Goal: Task Accomplishment & Management: Complete application form

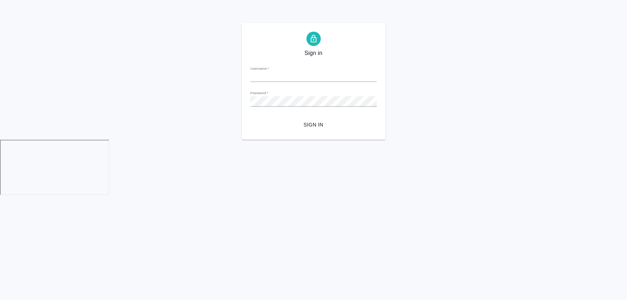
type input "d.zhukova@awatera.com"
click at [311, 127] on span "Sign in" at bounding box center [313, 124] width 115 height 9
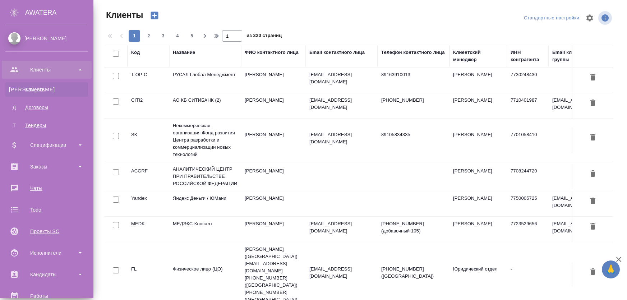
select select "RU"
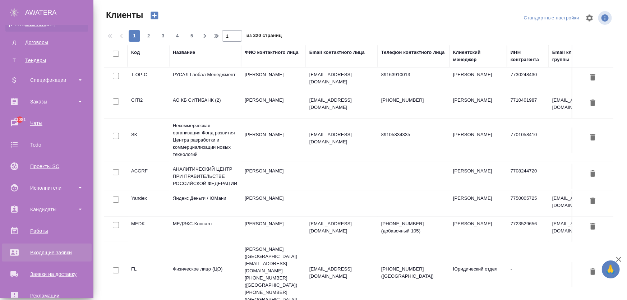
click at [45, 256] on div "Входящие заявки" at bounding box center [46, 252] width 83 height 11
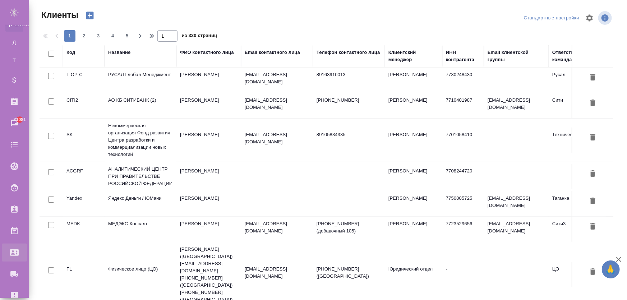
select select "RU"
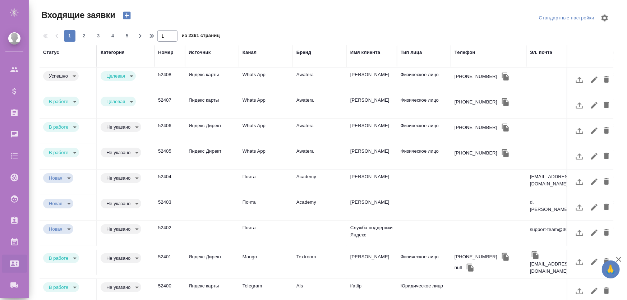
click at [178, 93] on td "52407" at bounding box center [170, 80] width 31 height 25
click at [179, 93] on td "52407" at bounding box center [170, 80] width 31 height 25
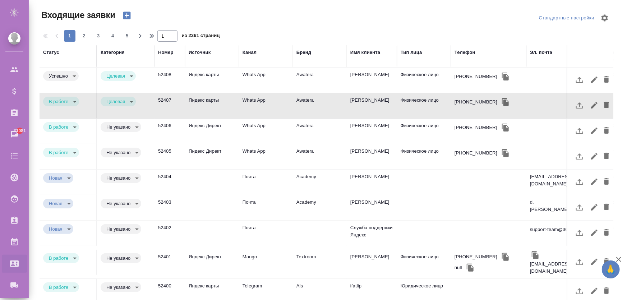
click at [161, 93] on td "52404" at bounding box center [170, 80] width 31 height 25
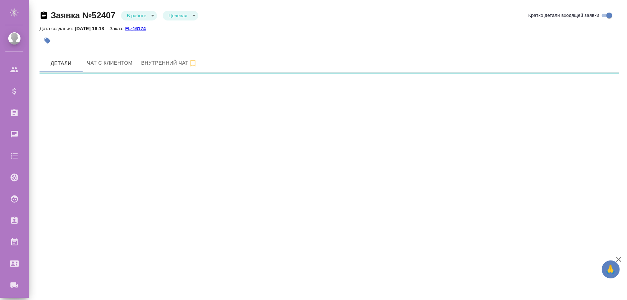
select select "RU"
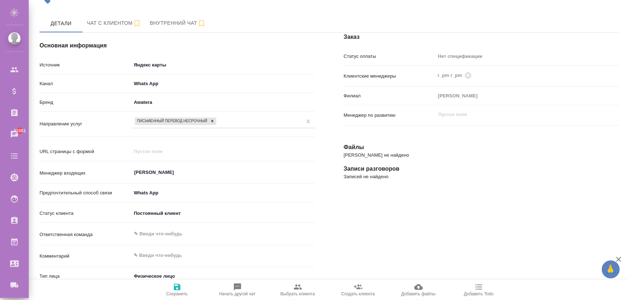
scroll to position [7, 0]
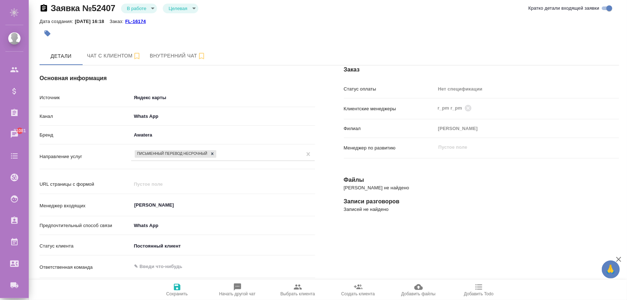
click at [183, 11] on body "🙏 .cls-1 fill:#fff; AWATERA Zhukova Daria Клиенты Спецификации Заказы 31081 Чат…" at bounding box center [313, 179] width 627 height 358
click at [141, 6] on div at bounding box center [313, 150] width 627 height 300
click at [145, 9] on div "Целевая Не целевая Не лиды" at bounding box center [313, 150] width 627 height 300
click at [141, 11] on body "🙏 .cls-1 fill:#fff; AWATERA Zhukova Daria Клиенты Спецификации Заказы 31081 Чат…" at bounding box center [313, 179] width 627 height 358
type textarea "x"
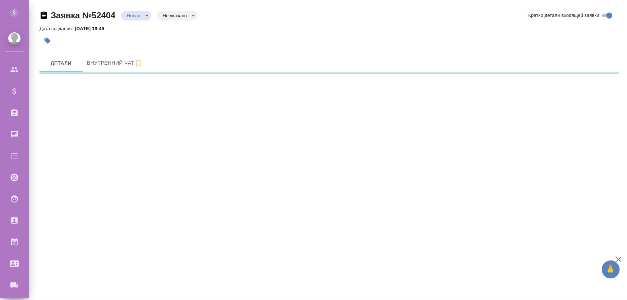
select select "RU"
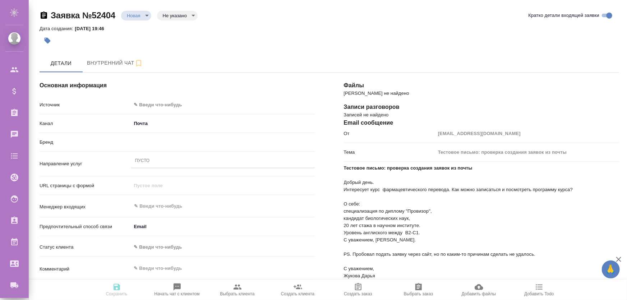
type textarea "x"
click at [172, 17] on body "🙏 .cls-1 fill:#fff; AWATERA Zhukova Daria Клиенты Спецификации Заказы Чаты Todo…" at bounding box center [313, 179] width 627 height 358
click at [178, 19] on button "Не целевая" at bounding box center [177, 15] width 28 height 8
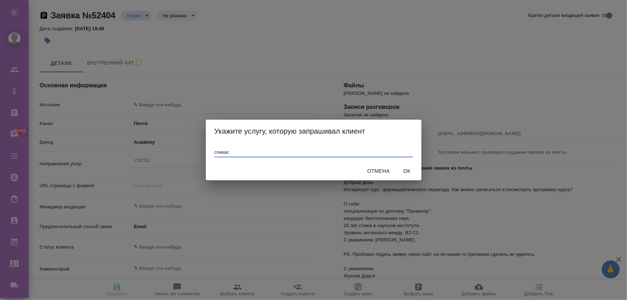
click at [319, 153] on input "спикас" at bounding box center [314, 153] width 198 height 9
type input "спикас"
click at [410, 172] on span "Ок" at bounding box center [407, 171] width 17 height 9
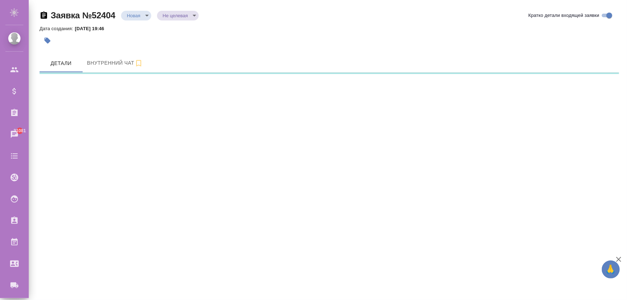
select select "RU"
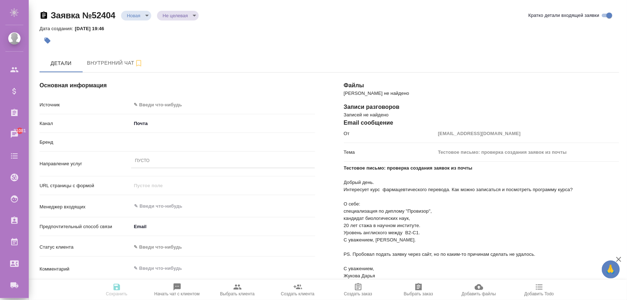
type textarea "x"
click at [136, 14] on body "🙏 .cls-1 fill:#fff; AWATERA Zhukova Daria Клиенты Спецификации Заказы 31081 Чат…" at bounding box center [313, 179] width 627 height 358
click at [133, 19] on button "Отказ" at bounding box center [136, 16] width 18 height 8
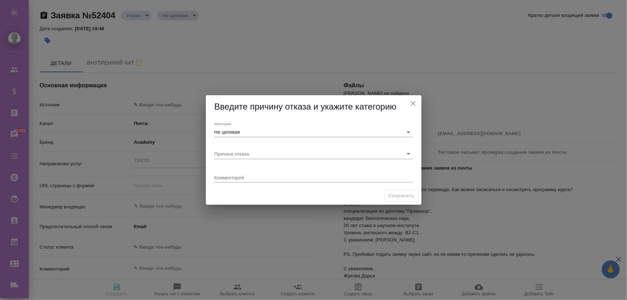
click at [256, 161] on div "Причина отказа" at bounding box center [314, 151] width 204 height 22
click at [255, 158] on input "Причина отказа" at bounding box center [302, 154] width 175 height 10
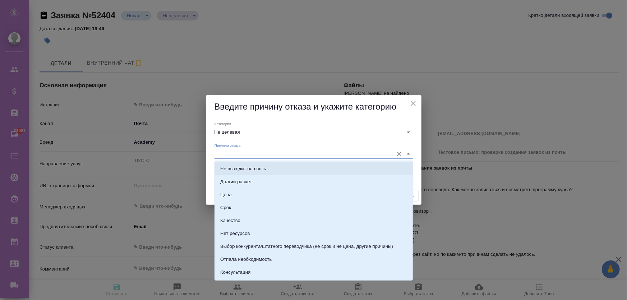
click at [257, 146] on div "Причина отказа" at bounding box center [314, 151] width 198 height 16
click at [263, 151] on input "Причина отказа" at bounding box center [302, 154] width 175 height 10
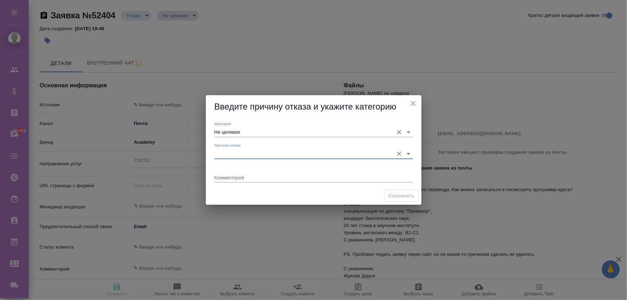
click at [257, 134] on input "Не целевая" at bounding box center [302, 132] width 175 height 10
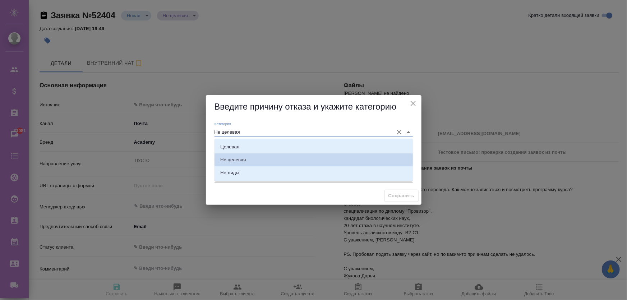
click at [256, 132] on input "Не целевая" at bounding box center [302, 132] width 175 height 10
click at [266, 134] on input "Не целевая" at bounding box center [302, 132] width 175 height 10
click at [253, 162] on li "Не целевая" at bounding box center [314, 160] width 198 height 13
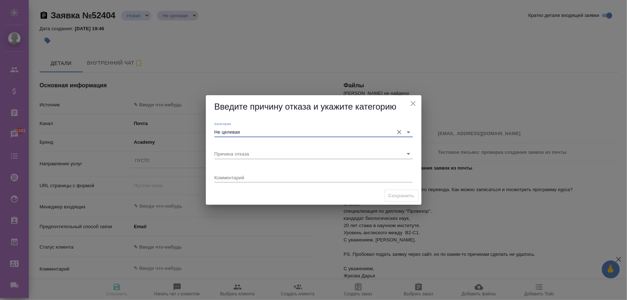
click at [304, 136] on input "Не целевая" at bounding box center [302, 132] width 175 height 10
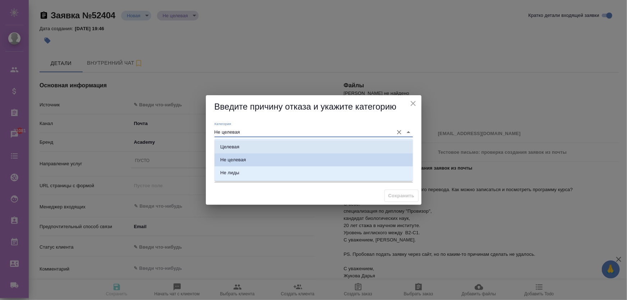
click at [295, 147] on li "Целевая" at bounding box center [314, 147] width 198 height 13
type input "Целевая"
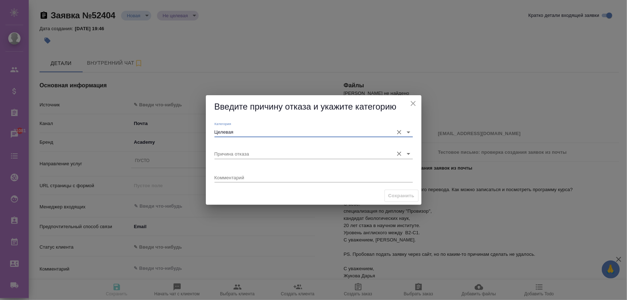
click at [277, 153] on input "Причина отказа" at bounding box center [302, 154] width 175 height 10
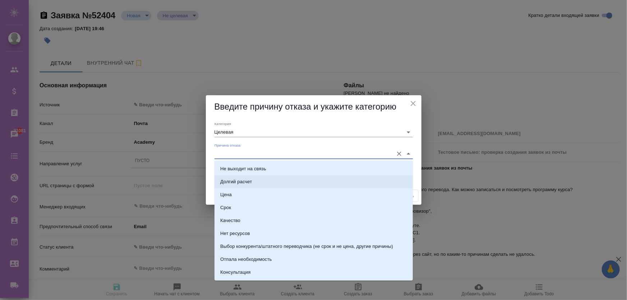
click at [269, 183] on li "Долгий расчет" at bounding box center [314, 181] width 198 height 13
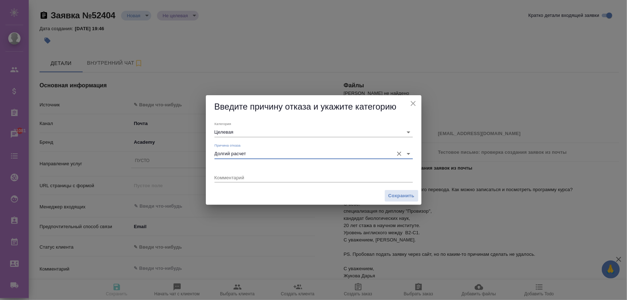
type input "Долгий расчет"
click at [270, 156] on input "Долгий расчет" at bounding box center [302, 154] width 175 height 10
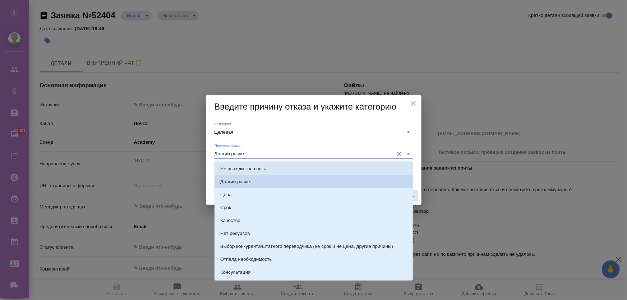
click at [266, 153] on input "Долгий расчет" at bounding box center [302, 154] width 175 height 10
click at [273, 140] on div "Категория Целевая" at bounding box center [314, 130] width 204 height 22
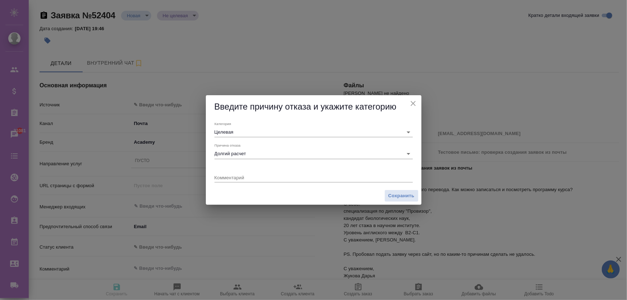
drag, startPoint x: 265, startPoint y: 186, endPoint x: 264, endPoint y: 180, distance: 6.2
click at [264, 186] on div "Комментарий x" at bounding box center [314, 174] width 204 height 25
click at [263, 179] on div "x" at bounding box center [314, 178] width 198 height 9
click at [268, 147] on div "Причина отказа Долгий расчет" at bounding box center [314, 151] width 198 height 16
click at [268, 151] on input "Долгий расчет" at bounding box center [302, 154] width 175 height 10
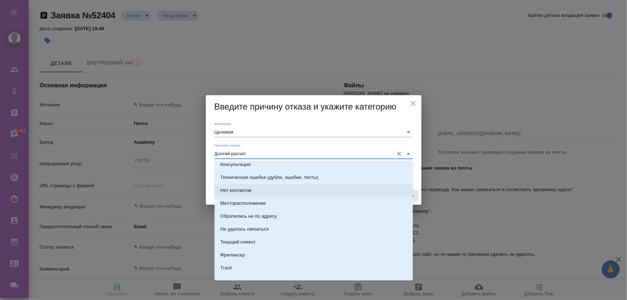
scroll to position [115, 0]
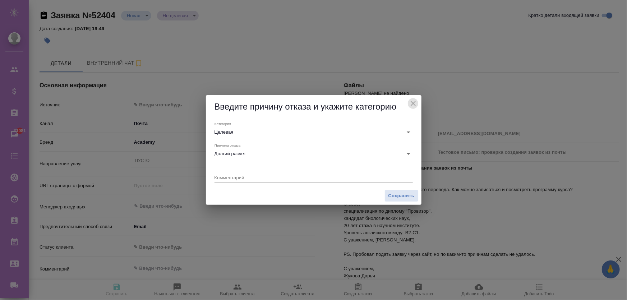
click at [417, 104] on icon "close" at bounding box center [413, 103] width 9 height 9
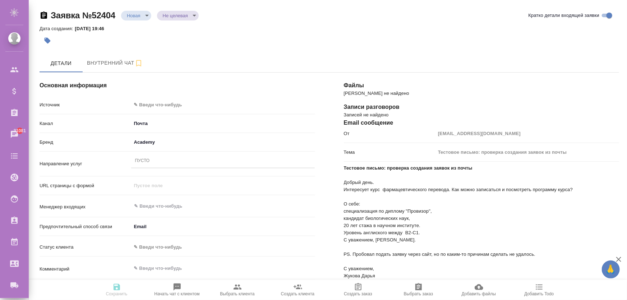
type textarea "x"
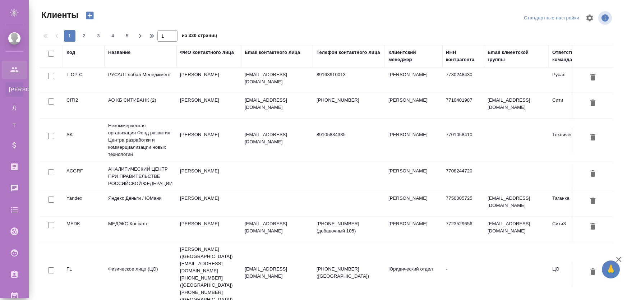
select select "RU"
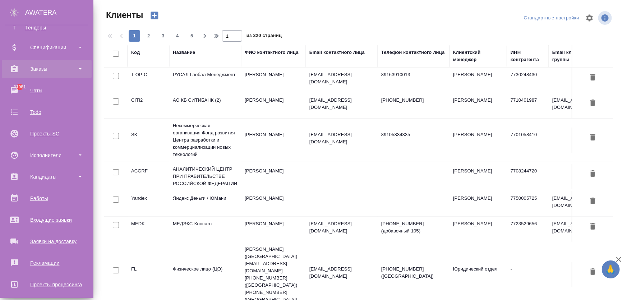
scroll to position [32, 0]
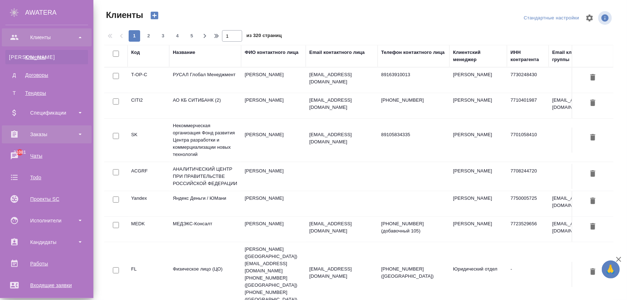
click at [47, 137] on div "Заказы" at bounding box center [46, 134] width 83 height 11
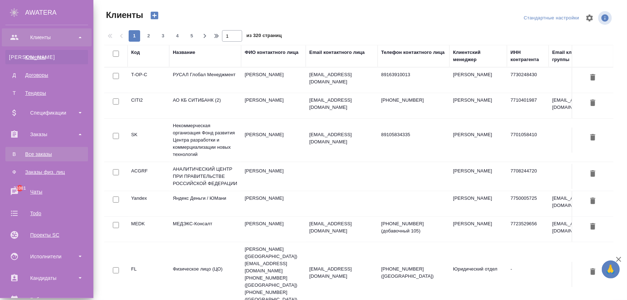
click at [46, 154] on div "Все заказы" at bounding box center [47, 154] width 76 height 7
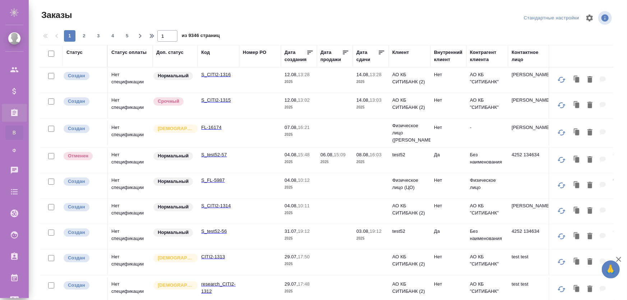
click at [220, 102] on p "S_CITI2-1315" at bounding box center [218, 100] width 35 height 7
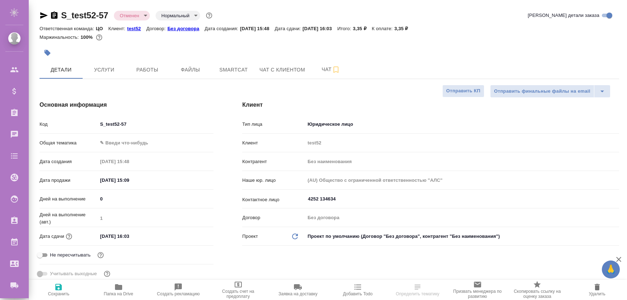
select select "RU"
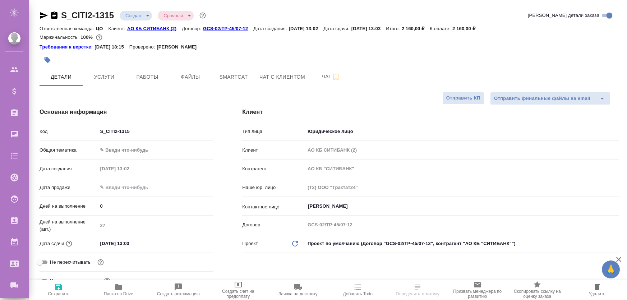
select select "RU"
type textarea "x"
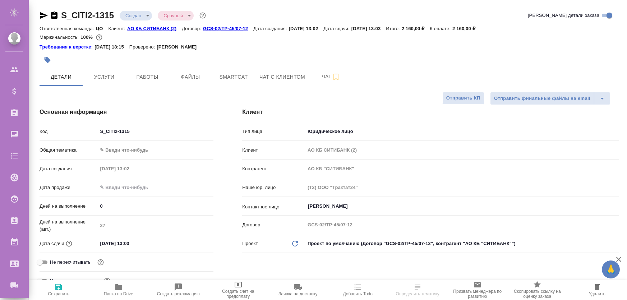
select select "RU"
type textarea "x"
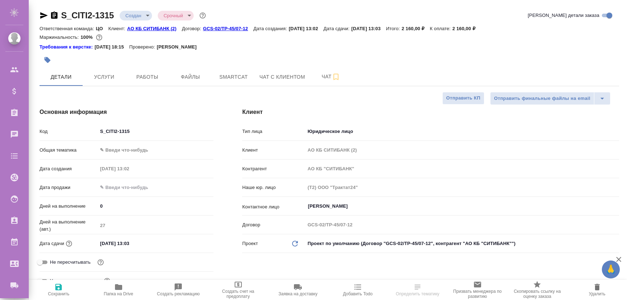
select select "RU"
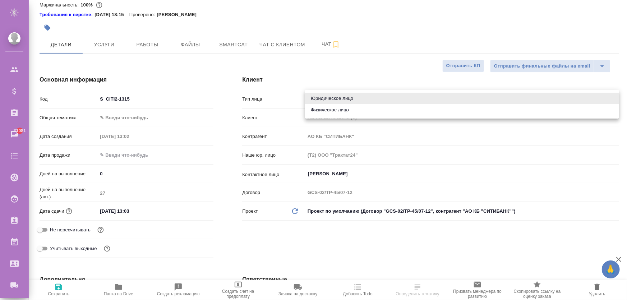
click at [330, 101] on body "🙏 .cls-1 fill:#fff; AWATERA Zhukova Daria Клиенты Спецификации Заказы 31081 Чат…" at bounding box center [313, 179] width 627 height 358
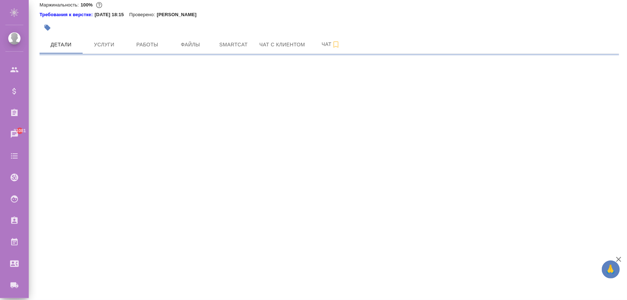
select select "RU"
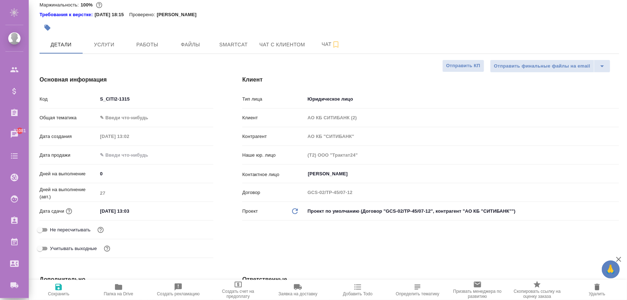
type textarea "x"
click at [316, 96] on body "🙏 .cls-1 fill:#fff; AWATERA Zhukova Daria Клиенты Спецификации Заказы 31081 Чат…" at bounding box center [313, 179] width 627 height 358
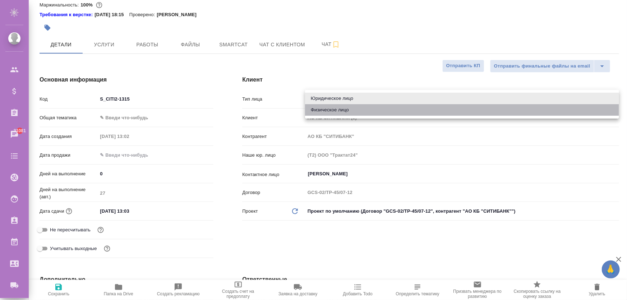
drag, startPoint x: 324, startPoint y: 111, endPoint x: 330, endPoint y: 112, distance: 6.3
click at [324, 111] on li "Физическое лицо" at bounding box center [462, 110] width 314 height 12
type input "private"
type textarea "x"
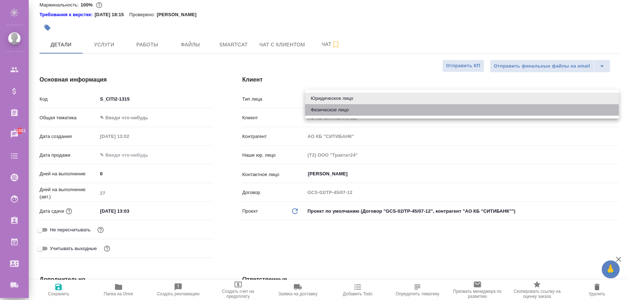
type textarea "x"
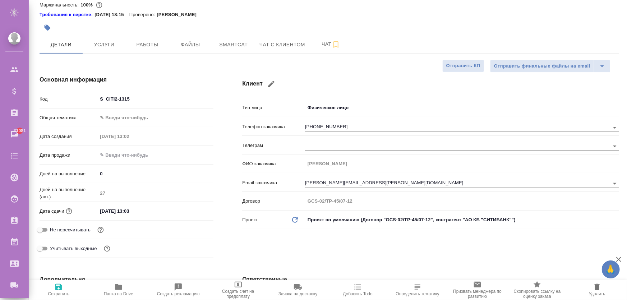
click at [334, 72] on div "Клиент Тип лица Физическое лицо private Телефон заказчика 7(495)641-39-32 Телег…" at bounding box center [431, 168] width 406 height 214
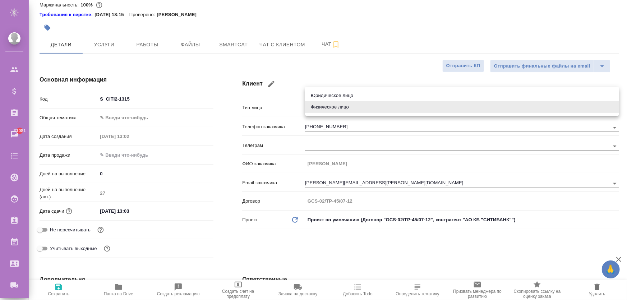
click at [335, 112] on body "🙏 .cls-1 fill:#fff; AWATERA Zhukova Daria Клиенты Спецификации Заказы 31081 Чат…" at bounding box center [313, 179] width 627 height 358
click at [341, 96] on li "Юридическое лицо" at bounding box center [462, 96] width 314 height 12
type input "company"
type textarea "x"
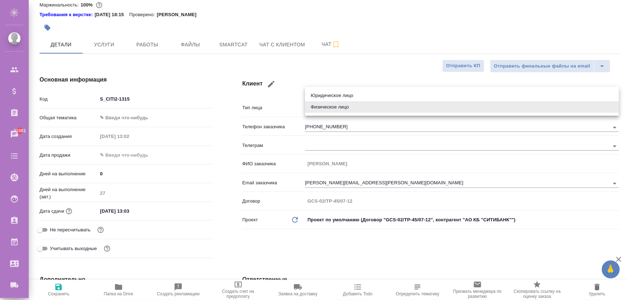
type textarea "x"
click at [338, 78] on div "Юридическое лицо Физическое лицо" at bounding box center [313, 150] width 627 height 300
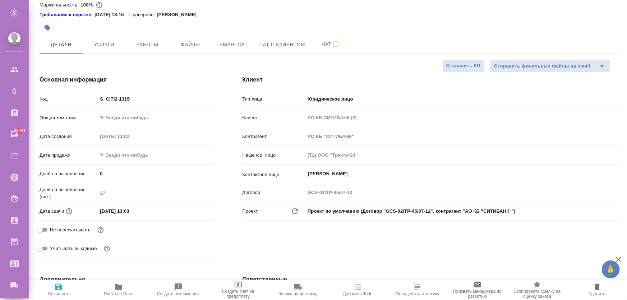
click at [341, 99] on body "🙏 .cls-1 fill:#fff; AWATERA Zhukova Daria Клиенты Спецификации Заказы 31081 Чат…" at bounding box center [313, 179] width 627 height 358
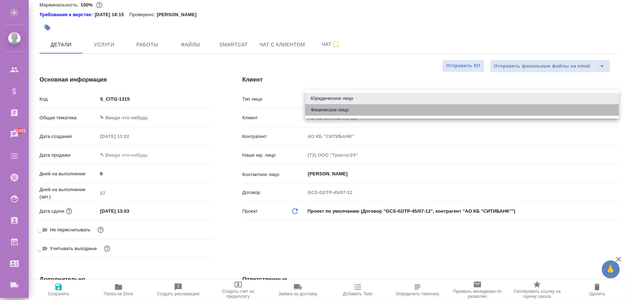
click at [338, 113] on li "Физическое лицо" at bounding box center [462, 110] width 314 height 12
type input "private"
type textarea "x"
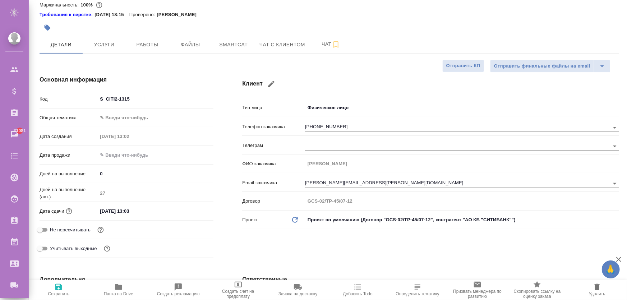
click at [335, 70] on div "Клиент Тип лица Физическое лицо private Телефон заказчика 7(495)641-39-32 Телег…" at bounding box center [431, 168] width 406 height 214
click at [335, 102] on body "🙏 .cls-1 fill:#fff; AWATERA Zhukova Daria Клиенты Спецификации Заказы 31081 Чат…" at bounding box center [313, 179] width 627 height 358
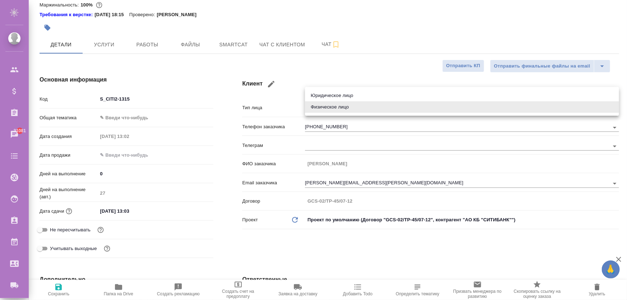
click at [330, 96] on li "Юридическое лицо" at bounding box center [462, 96] width 314 height 12
type input "company"
type textarea "x"
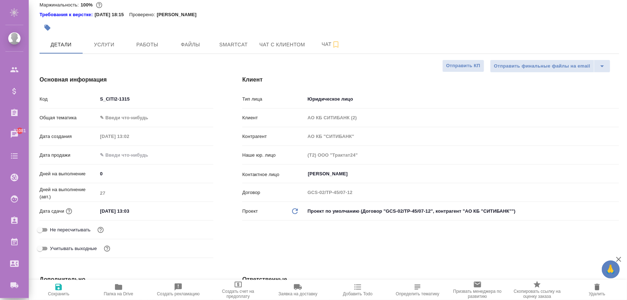
click at [334, 81] on h4 "Клиент" at bounding box center [430, 80] width 377 height 9
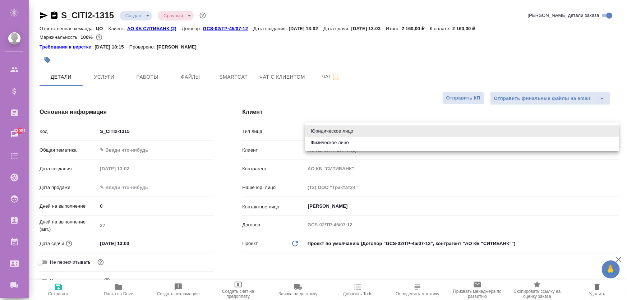
click at [332, 131] on body "🙏 .cls-1 fill:#fff; AWATERA Zhukova Daria Клиенты Спецификации Заказы 31081 Чат…" at bounding box center [313, 179] width 627 height 358
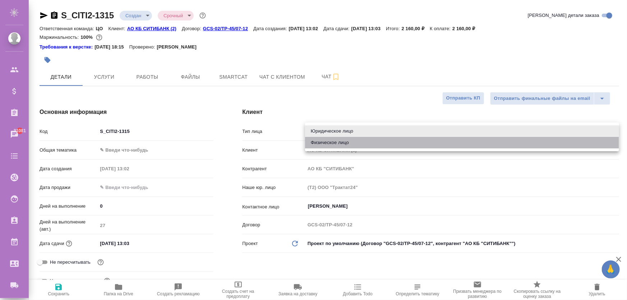
click at [334, 145] on li "Физическое лицо" at bounding box center [462, 143] width 314 height 12
type input "private"
type textarea "x"
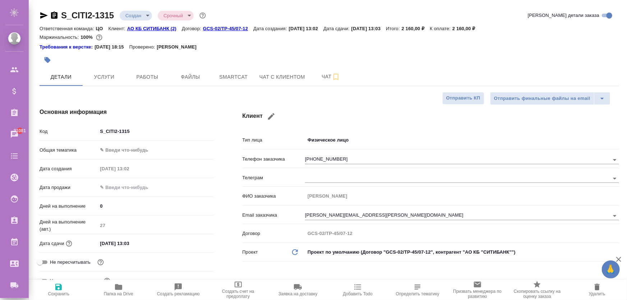
drag, startPoint x: 62, startPoint y: 288, endPoint x: 67, endPoint y: 288, distance: 5.1
click at [62, 288] on icon "button" at bounding box center [58, 287] width 9 height 9
type textarea "x"
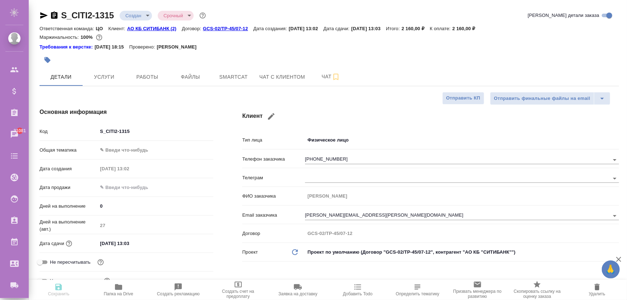
type textarea "x"
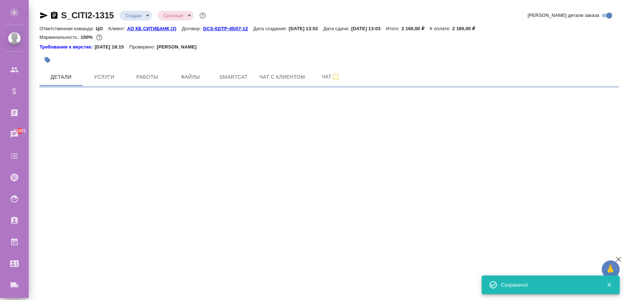
select select "RU"
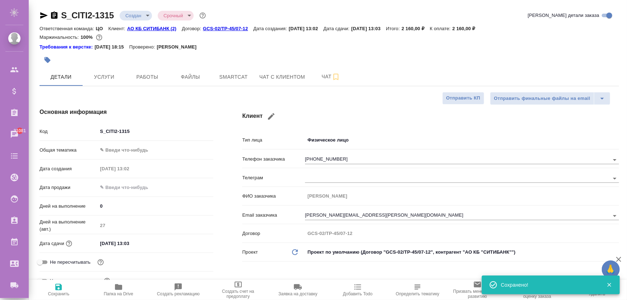
type textarea "x"
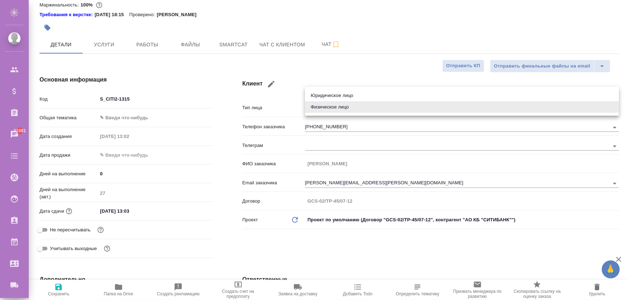
click at [337, 104] on body "🙏 .cls-1 fill:#fff; AWATERA Zhukova Daria Клиенты Спецификации Заказы 31081 Чат…" at bounding box center [313, 179] width 627 height 358
click at [341, 67] on div at bounding box center [313, 150] width 627 height 300
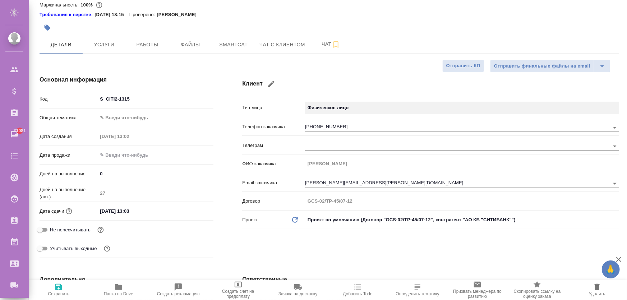
scroll to position [114, 0]
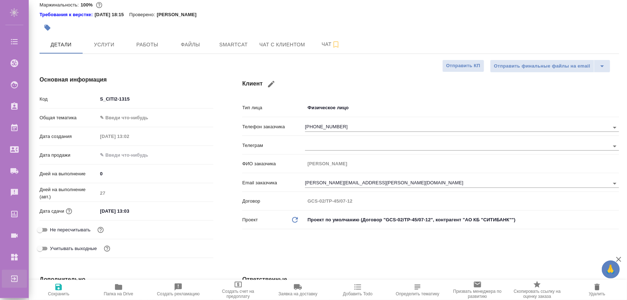
type textarea "x"
click at [14, 277] on icon at bounding box center [14, 279] width 9 height 9
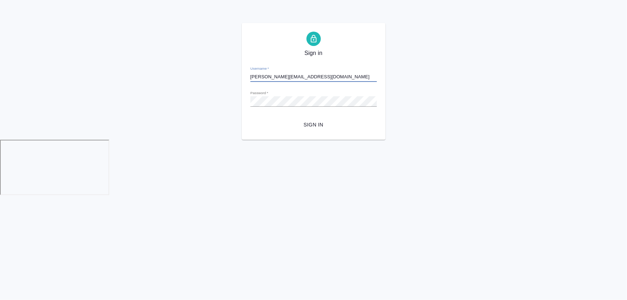
type input "[EMAIL_ADDRESS][DOMAIN_NAME]"
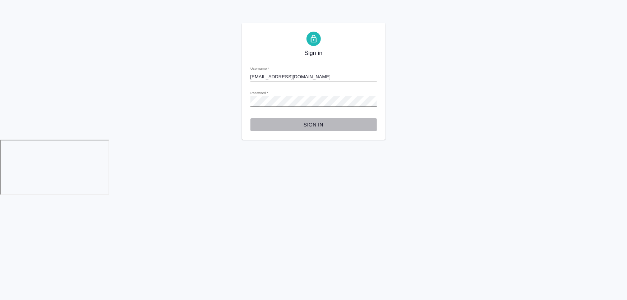
click at [306, 122] on span "Sign in" at bounding box center [313, 124] width 115 height 9
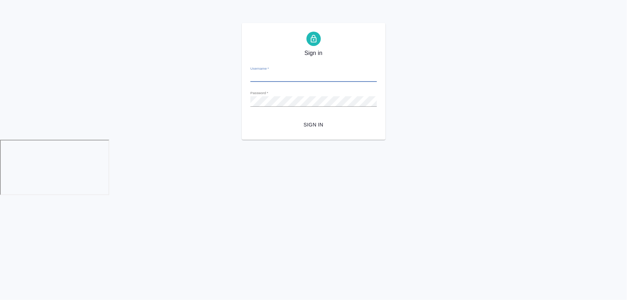
type input "[PERSON_NAME][EMAIL_ADDRESS][DOMAIN_NAME]"
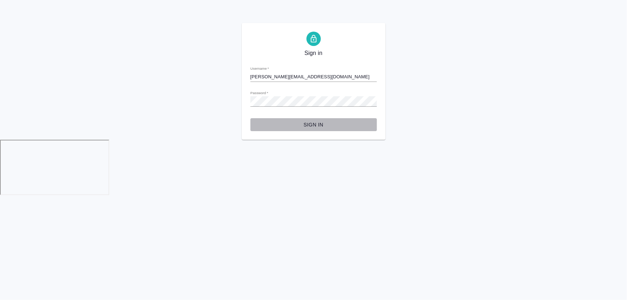
click at [306, 122] on span "Sign in" at bounding box center [313, 124] width 115 height 9
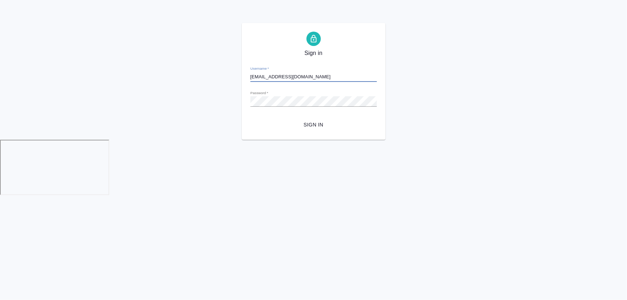
type input "[EMAIL_ADDRESS][DOMAIN_NAME]"
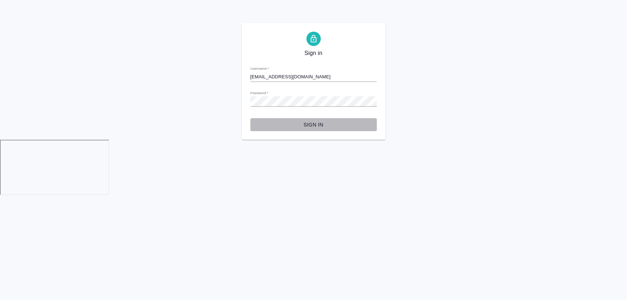
click at [314, 119] on button "Sign in" at bounding box center [314, 124] width 127 height 13
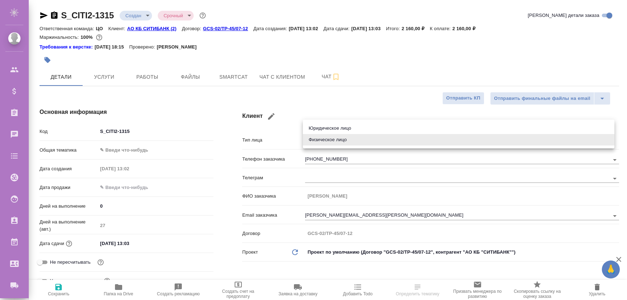
select select "RU"
click at [333, 92] on div at bounding box center [313, 150] width 627 height 300
click at [314, 143] on body "🙏 .cls-1 fill:#fff; AWATERA Zhukova Daria Клиенты Спецификации Заказы Чаты Todo…" at bounding box center [313, 179] width 627 height 358
drag, startPoint x: 334, startPoint y: 98, endPoint x: 85, endPoint y: 292, distance: 315.8
click at [334, 97] on div at bounding box center [313, 150] width 627 height 300
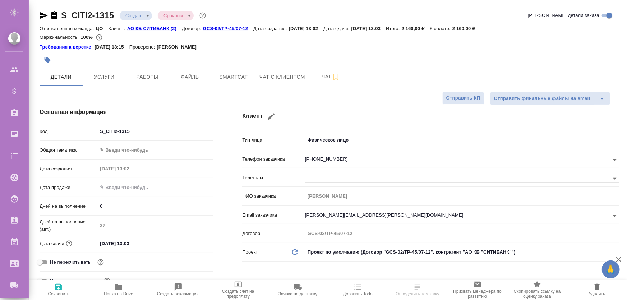
click at [59, 292] on span "Сохранить" at bounding box center [59, 294] width 22 height 5
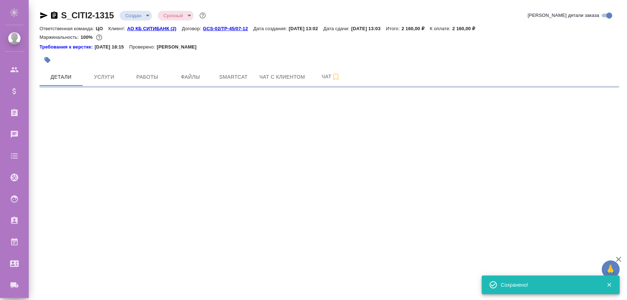
select select "RU"
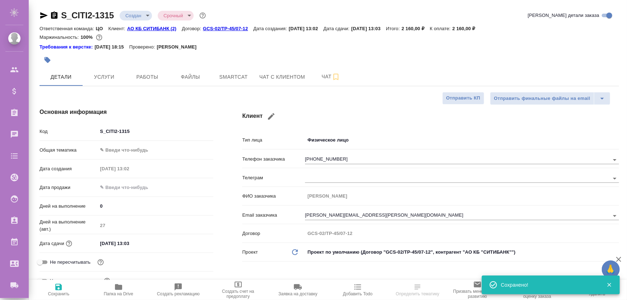
type textarea "x"
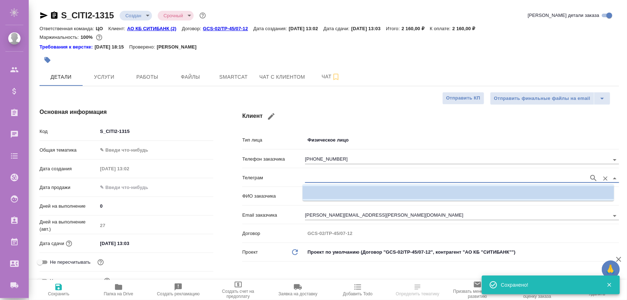
click at [316, 179] on input "text" at bounding box center [445, 178] width 280 height 9
click at [319, 179] on input "text" at bounding box center [445, 178] width 280 height 9
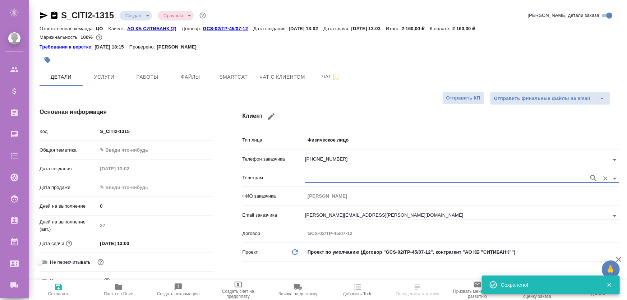
click at [327, 106] on div "Клиент Тип лица Физическое лицо private Телефон заказчика 7(495)641-39-32 Телег…" at bounding box center [431, 200] width 406 height 214
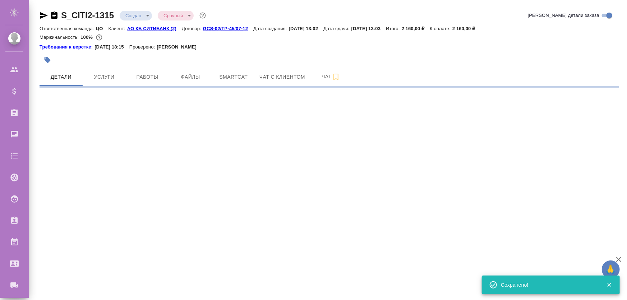
select select "RU"
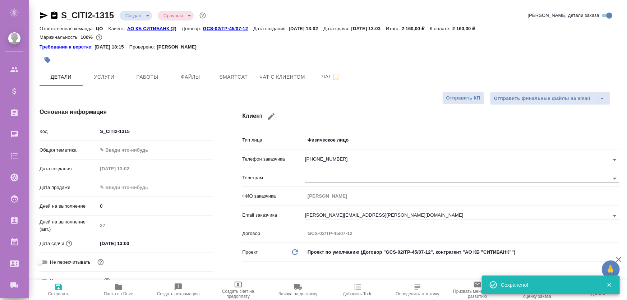
type textarea "x"
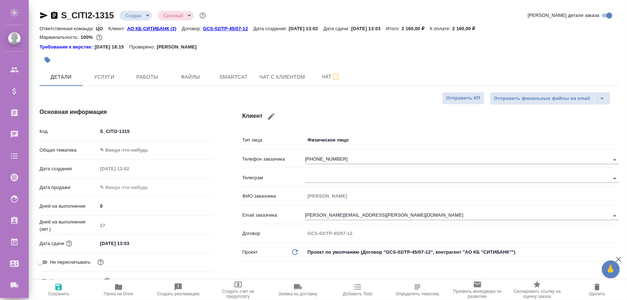
type textarea "x"
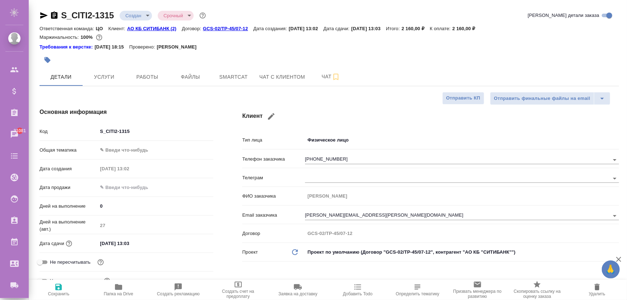
type textarea "x"
drag, startPoint x: 109, startPoint y: 28, endPoint x: 110, endPoint y: 33, distance: 5.1
click at [108, 29] on div "Ответственная команда: ЦО Клиент: АО КБ СИТИБАНК (2) Договор: GCS-02/TP-45/07-1…" at bounding box center [330, 28] width 580 height 9
click at [268, 114] on icon "button" at bounding box center [271, 116] width 9 height 9
type input "Юлия"
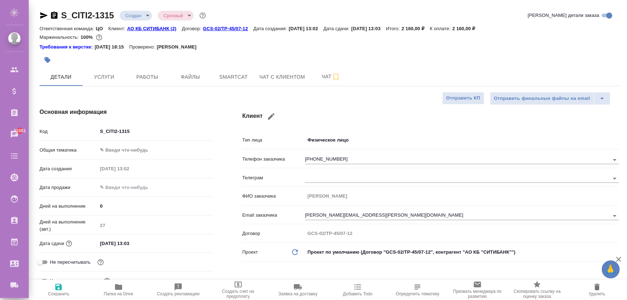
type input "Кравченко"
type input "julia.kravchenko@iuo.ssmb.com"
select select "ZZ"
type input "74956413932"
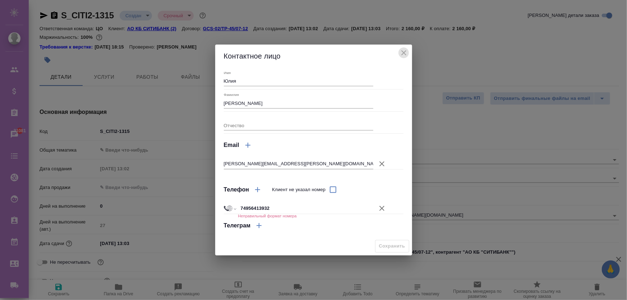
click at [401, 55] on icon "close" at bounding box center [404, 53] width 9 height 9
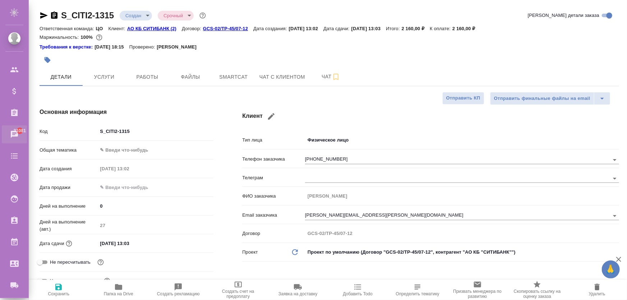
type textarea "x"
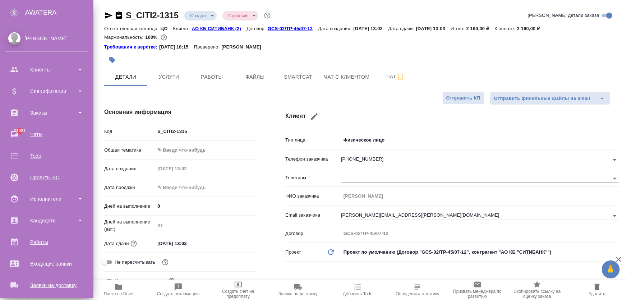
type textarea "x"
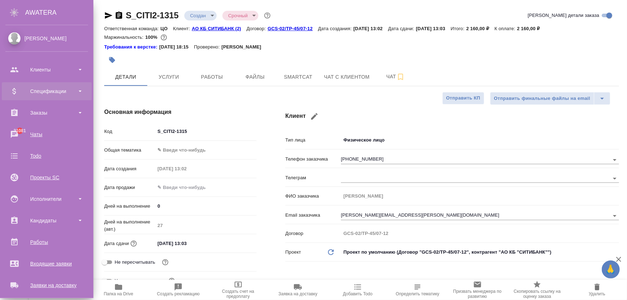
type textarea "x"
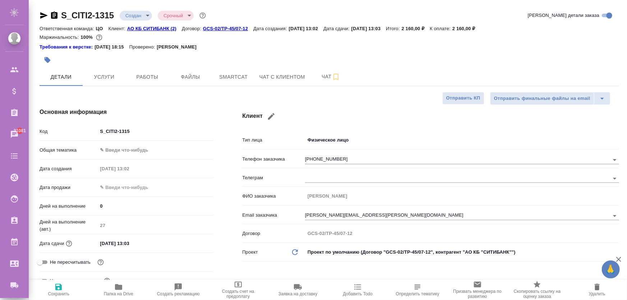
type textarea "x"
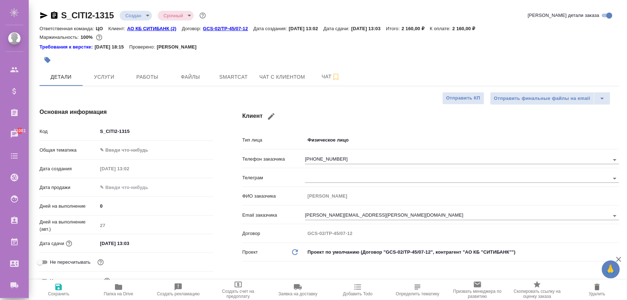
type textarea "x"
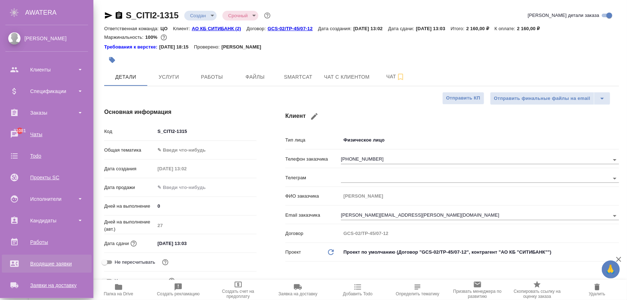
type textarea "x"
click at [54, 267] on div "Входящие заявки" at bounding box center [46, 264] width 83 height 11
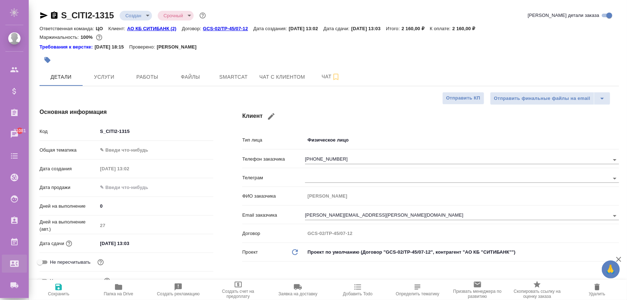
type textarea "x"
select select "RU"
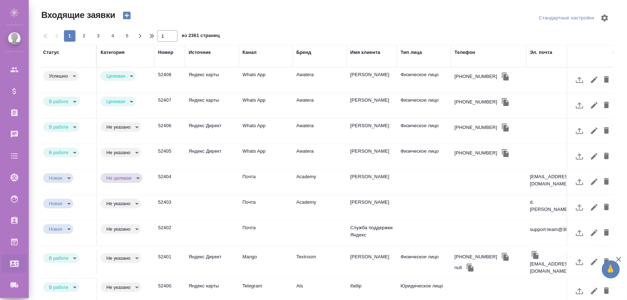
click at [175, 93] on td "52404" at bounding box center [170, 80] width 31 height 25
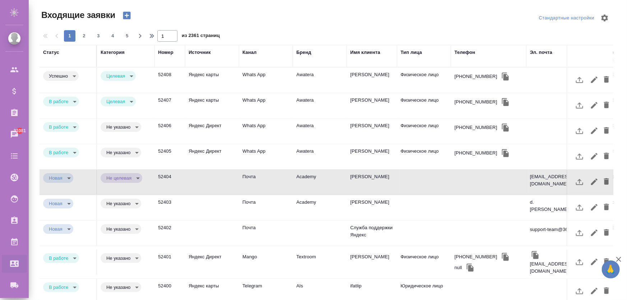
click at [200, 93] on td at bounding box center [212, 80] width 54 height 25
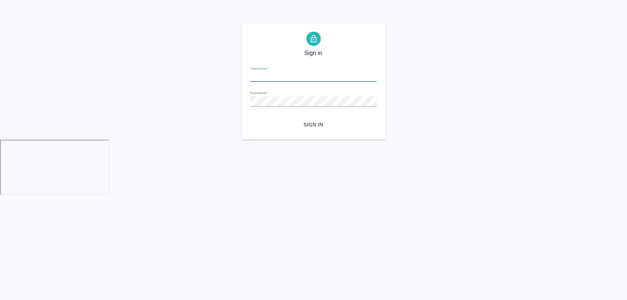
type input "[PERSON_NAME][EMAIL_ADDRESS][DOMAIN_NAME]"
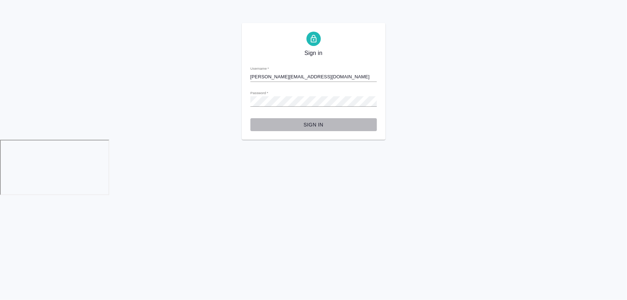
click at [325, 122] on span "Sign in" at bounding box center [313, 124] width 115 height 9
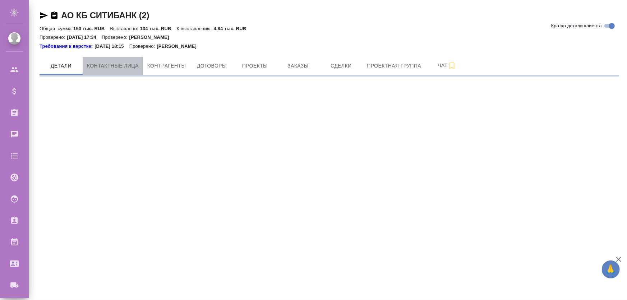
click at [107, 67] on span "Контактные лица" at bounding box center [113, 65] width 52 height 9
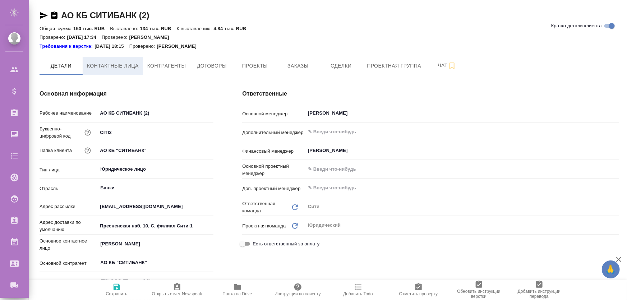
select select "RU"
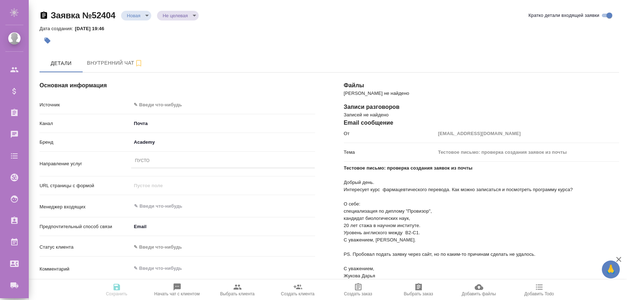
select select "RU"
click at [418, 288] on icon "button" at bounding box center [419, 287] width 9 height 9
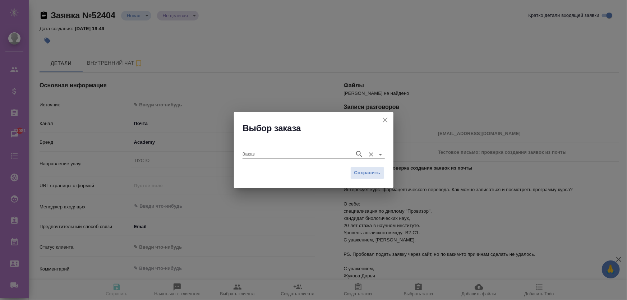
drag, startPoint x: 257, startPoint y: 147, endPoint x: 261, endPoint y: 153, distance: 7.2
click at [257, 147] on div "Заказ" at bounding box center [314, 151] width 142 height 15
click at [262, 154] on input "Заказ" at bounding box center [297, 154] width 109 height 9
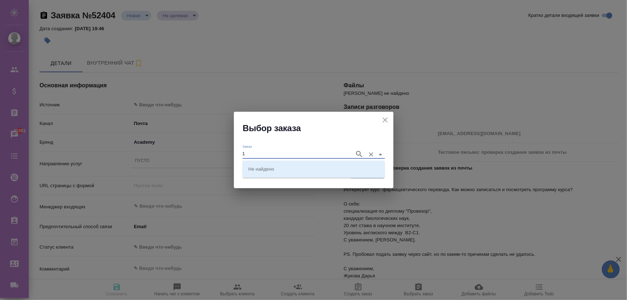
type input "1"
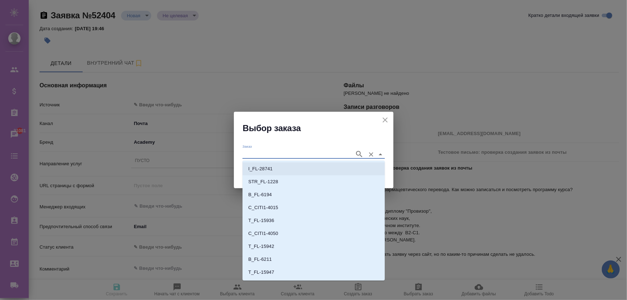
click at [281, 174] on li "I_FL-28741" at bounding box center [314, 169] width 142 height 13
type input "I_FL-28741"
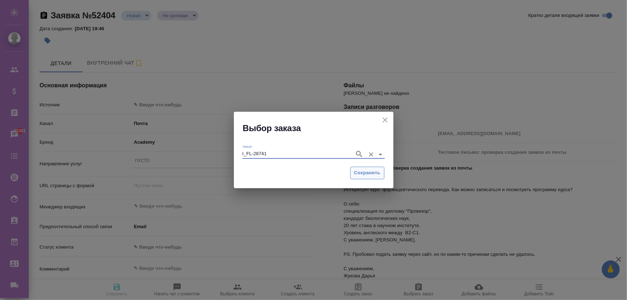
click at [370, 174] on span "Сохранить" at bounding box center [368, 173] width 26 height 8
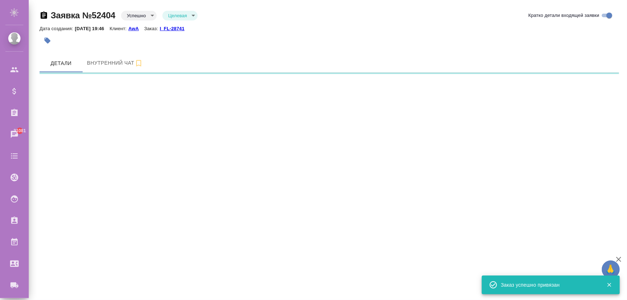
select select "RU"
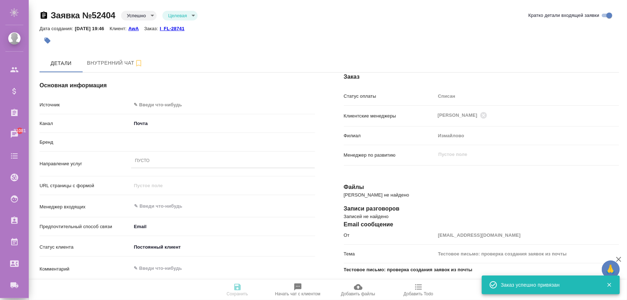
type textarea "x"
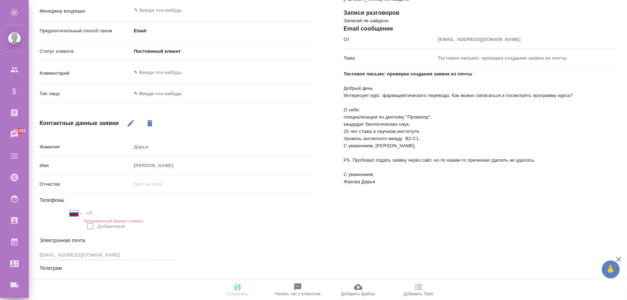
scroll to position [197, 0]
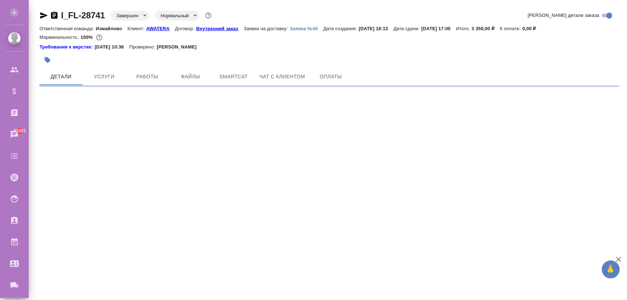
select select "RU"
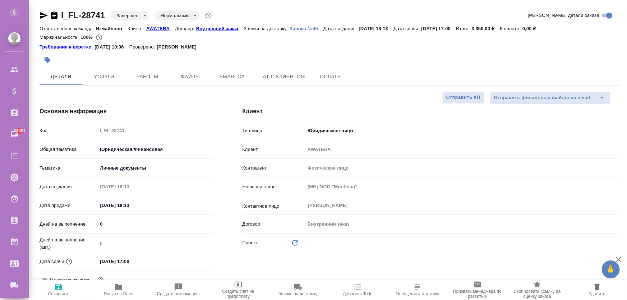
type textarea "x"
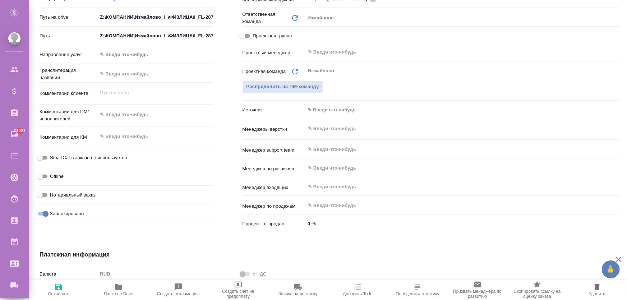
scroll to position [196, 0]
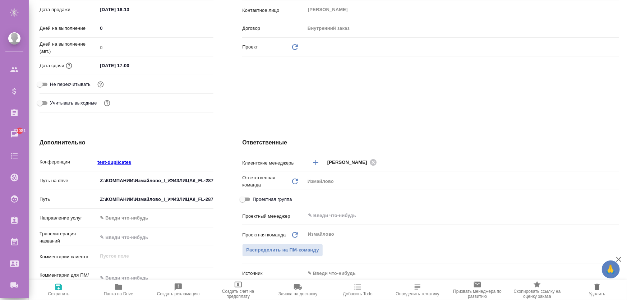
type textarea "x"
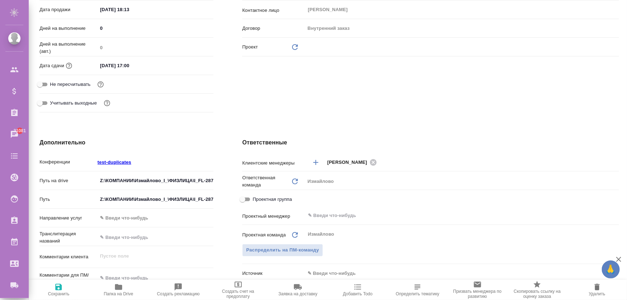
type textarea "x"
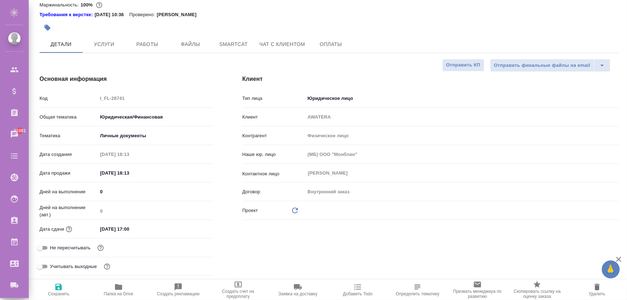
scroll to position [0, 0]
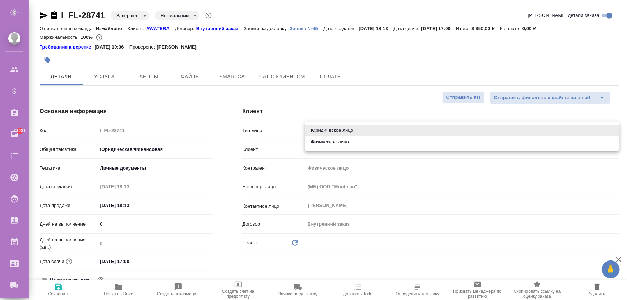
click at [325, 130] on body "🙏 .cls-1 fill:#fff; AWATERA Zhukova Daria Клиенты Спецификации Заказы 31081 Чат…" at bounding box center [313, 179] width 627 height 358
click at [328, 143] on li "Физическое лицо" at bounding box center [462, 142] width 314 height 12
type input "private"
type textarea "x"
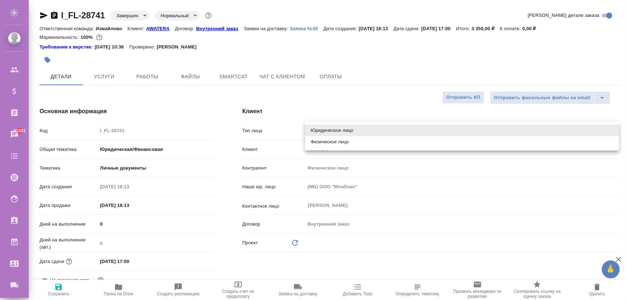
type textarea "x"
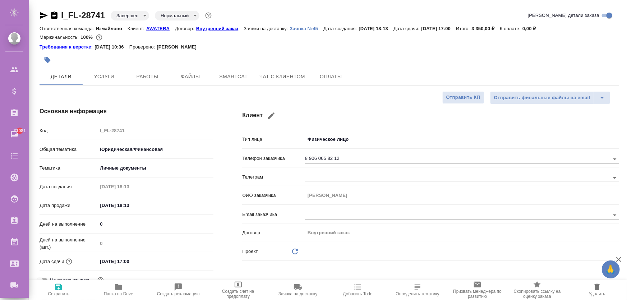
click at [307, 120] on h4 "Клиент" at bounding box center [430, 115] width 377 height 17
click at [314, 119] on h4 "Клиент" at bounding box center [430, 115] width 377 height 17
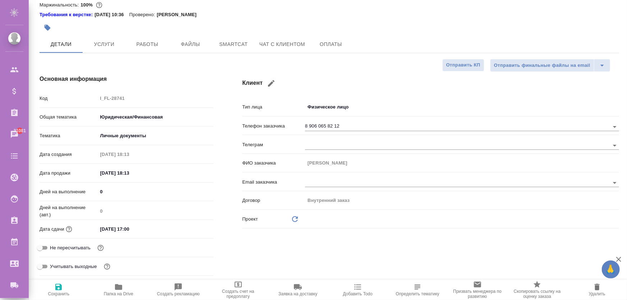
scroll to position [229, 0]
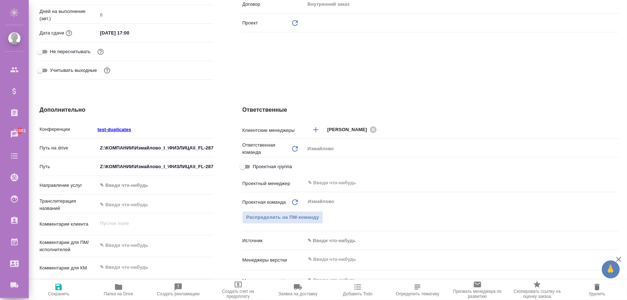
click at [133, 146] on input "Z:\КОМПАНИИ\Измайлово_I_\ФИЗЛИЦА\I_FL-28741_belr\заказ" at bounding box center [155, 148] width 116 height 10
click at [146, 168] on input "Z:\КОМПАНИИ\Измайлово_I_\ФИЗЛИЦА\I_FL-28741_belr\заказ" at bounding box center [155, 166] width 116 height 10
click at [150, 193] on div "Направление услуг ✎ Введи что-нибудь" at bounding box center [127, 188] width 174 height 19
click at [146, 208] on input "text" at bounding box center [155, 205] width 116 height 10
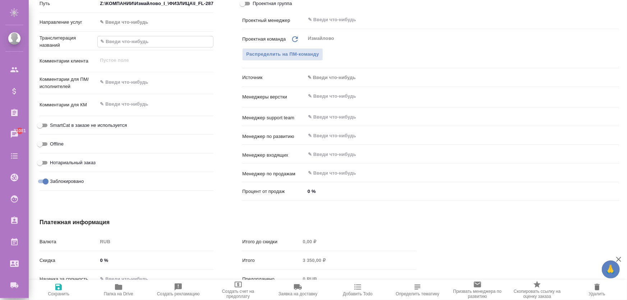
click at [420, 192] on input "0 %" at bounding box center [462, 191] width 314 height 10
drag, startPoint x: 376, startPoint y: 218, endPoint x: 370, endPoint y: 209, distance: 10.6
click at [376, 218] on h4 "Платежная информация" at bounding box center [228, 222] width 377 height 9
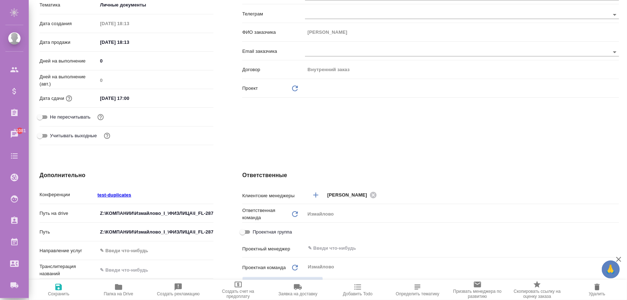
scroll to position [0, 0]
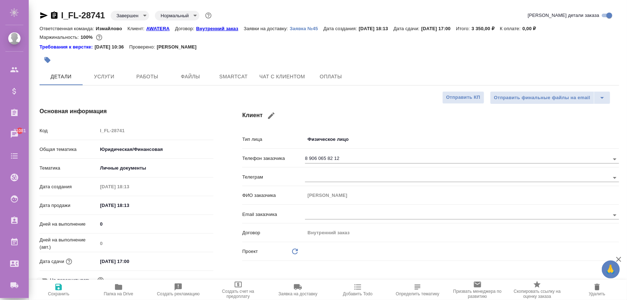
click at [317, 140] on body "🙏 .cls-1 fill:#fff; AWATERA Zhukova Daria Клиенты Спецификации Заказы 31081 Чат…" at bounding box center [313, 179] width 627 height 358
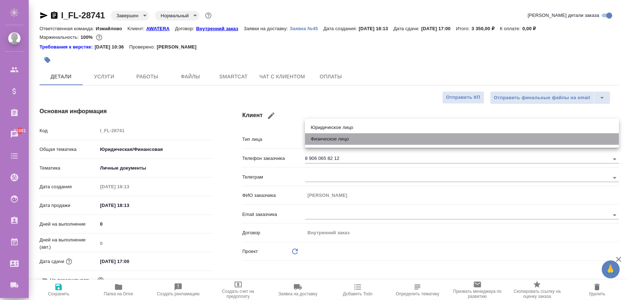
click at [322, 142] on li "Физическое лицо" at bounding box center [462, 139] width 314 height 12
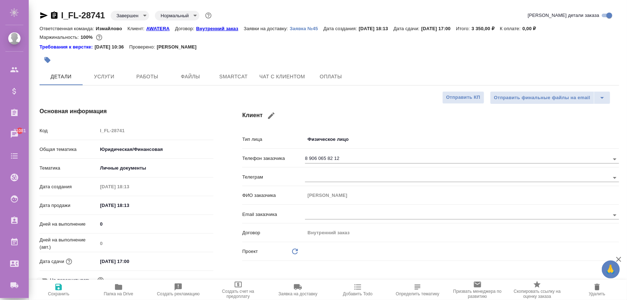
click at [333, 111] on h4 "Клиент" at bounding box center [430, 115] width 377 height 17
click at [324, 141] on body "🙏 .cls-1 fill:#fff; AWATERA Zhukova Daria Клиенты Спецификации Заказы 31081 Чат…" at bounding box center [313, 179] width 627 height 358
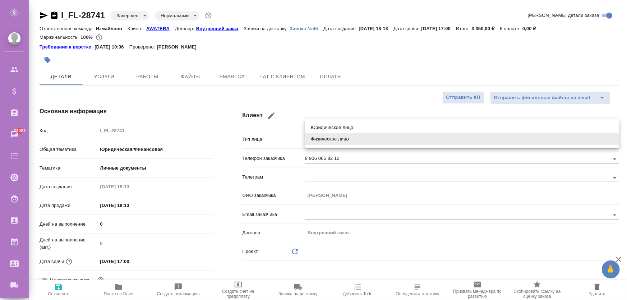
type textarea "x"
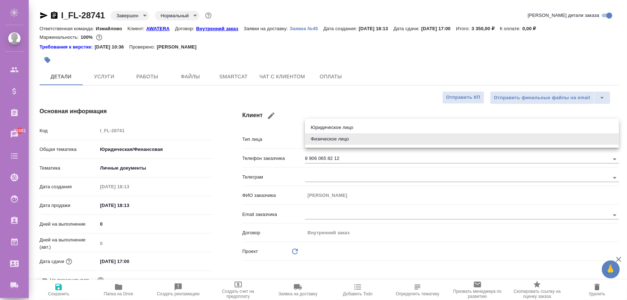
type textarea "x"
click at [291, 97] on div at bounding box center [313, 150] width 627 height 300
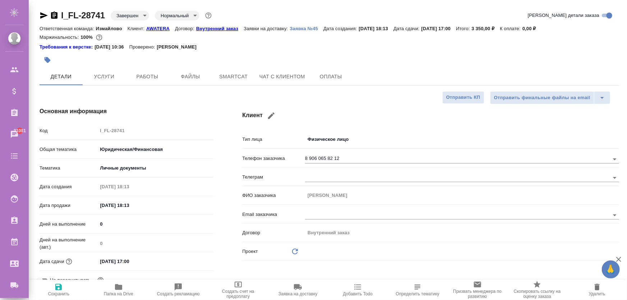
click at [294, 255] on icon "Обновить данные" at bounding box center [295, 251] width 9 height 9
type textarea "x"
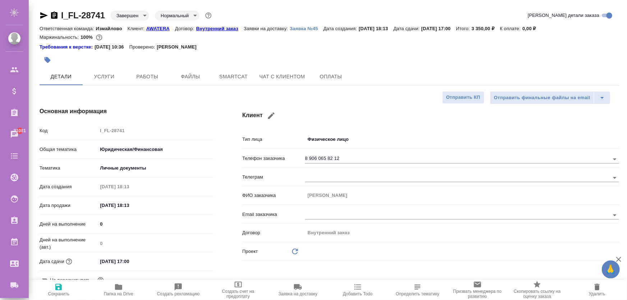
type textarea "x"
click at [295, 250] on icon "Обновить данные" at bounding box center [295, 251] width 9 height 9
type textarea "x"
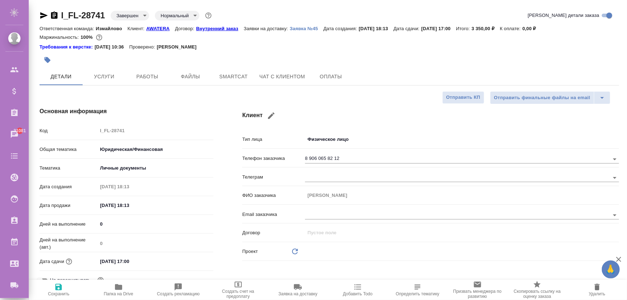
type textarea "x"
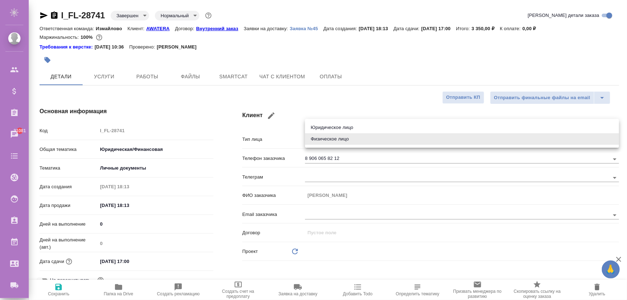
click at [335, 138] on body "🙏 .cls-1 fill:#fff; AWATERA Zhukova Daria Клиенты Спецификации Заказы 31081 Чат…" at bounding box center [313, 179] width 627 height 358
click at [345, 104] on div at bounding box center [313, 150] width 627 height 300
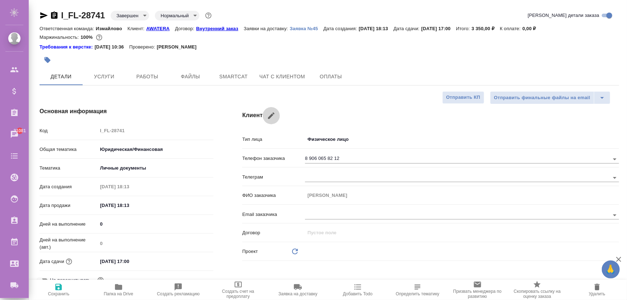
click at [273, 115] on icon "button" at bounding box center [271, 116] width 6 height 6
type input "Диана"
type input "Ларина"
select select "ZZ"
type input "89060658212"
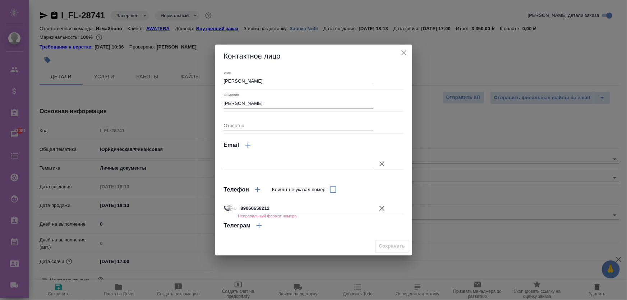
click at [399, 52] on h2 "Контактное лицо" at bounding box center [314, 56] width 180 height 12
click at [404, 54] on icon "close" at bounding box center [404, 53] width 9 height 9
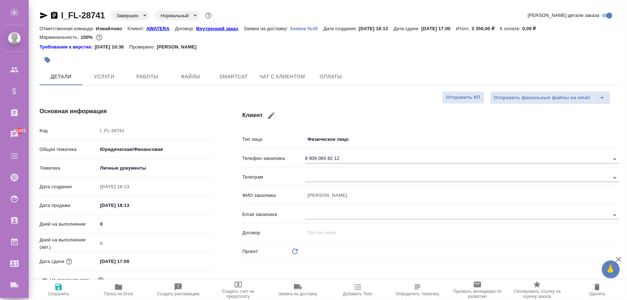
click at [330, 140] on body "🙏 .cls-1 fill:#fff; AWATERA Zhukova Daria Клиенты Спецификации Заказы 31081 Чат…" at bounding box center [313, 179] width 627 height 358
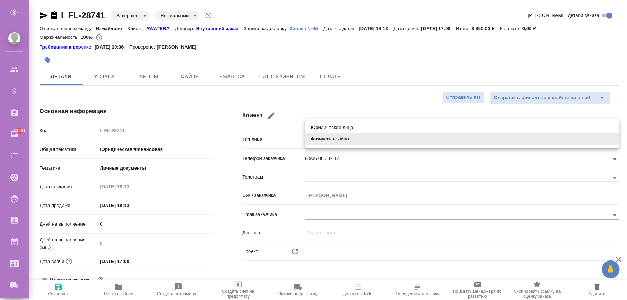
click at [324, 104] on div at bounding box center [313, 150] width 627 height 300
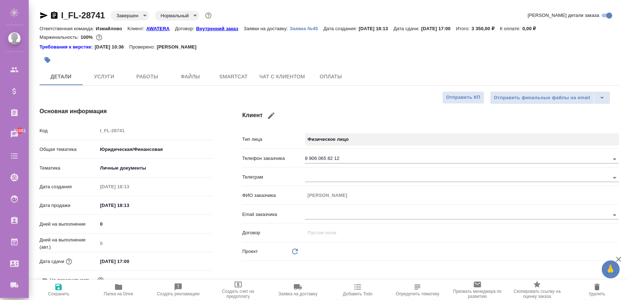
type textarea "x"
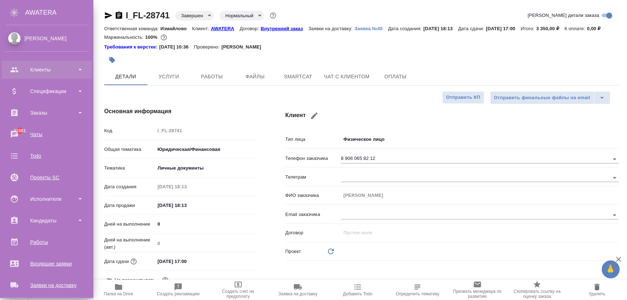
click at [48, 75] on div "Клиенты" at bounding box center [47, 70] width 90 height 18
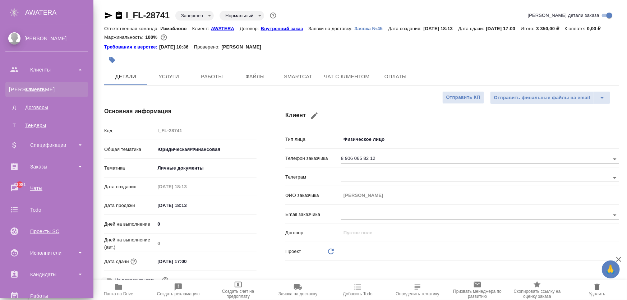
type textarea "x"
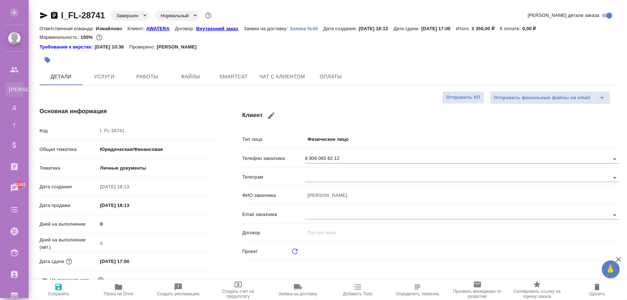
click at [11, 88] on div "Клиенты" at bounding box center [5, 89] width 11 height 7
type textarea "x"
select select "RU"
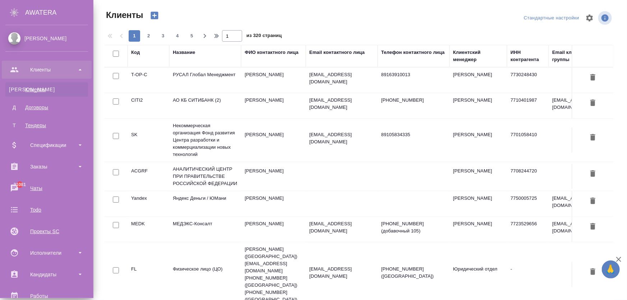
click at [30, 86] on div "Клиенты" at bounding box center [47, 89] width 76 height 7
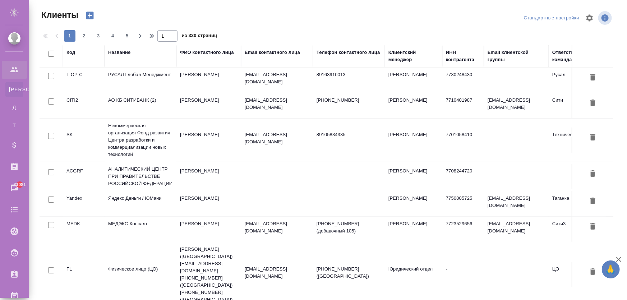
click at [207, 93] on td "Сухонина Анна" at bounding box center [209, 80] width 65 height 25
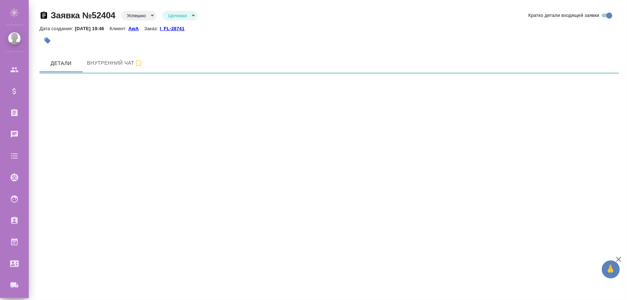
select select "RU"
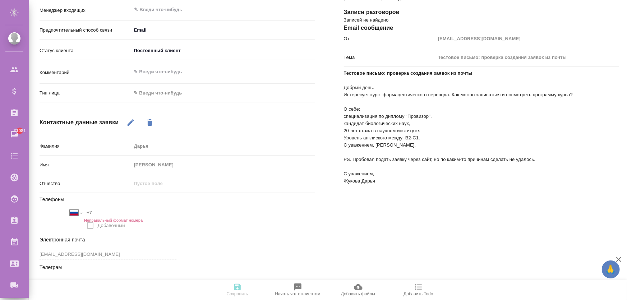
scroll to position [0, 0]
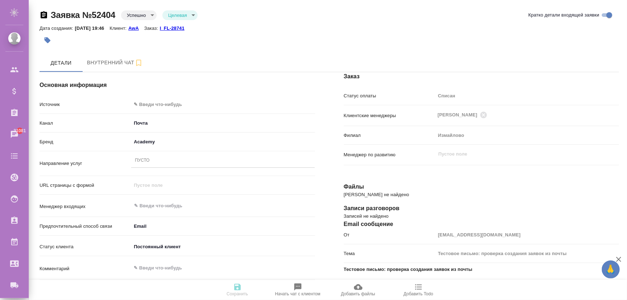
type textarea "x"
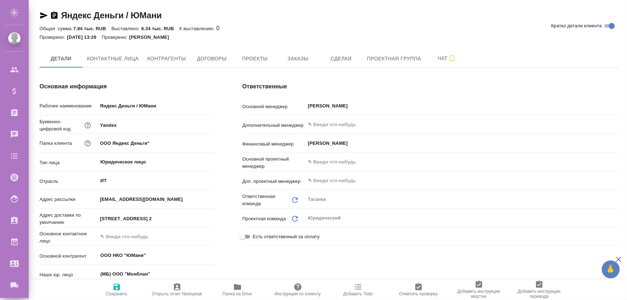
type textarea "x"
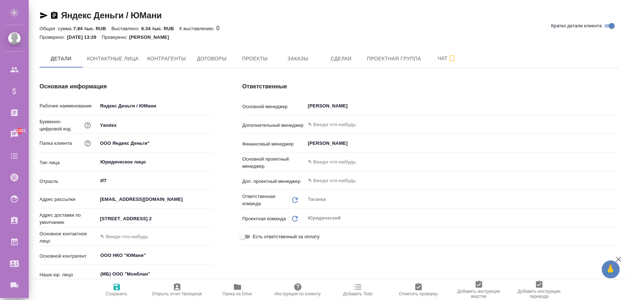
type textarea "x"
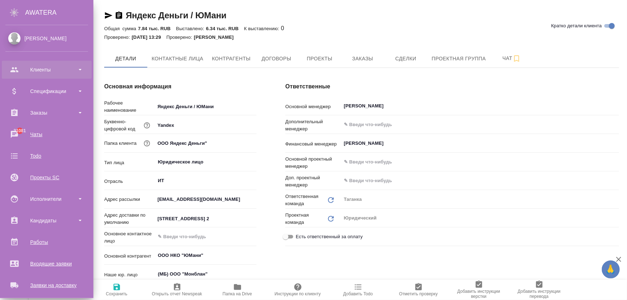
click at [39, 70] on div "Клиенты" at bounding box center [46, 69] width 83 height 11
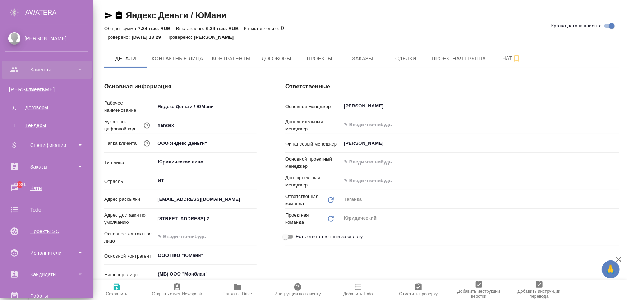
click at [39, 70] on div "Клиенты" at bounding box center [46, 69] width 83 height 11
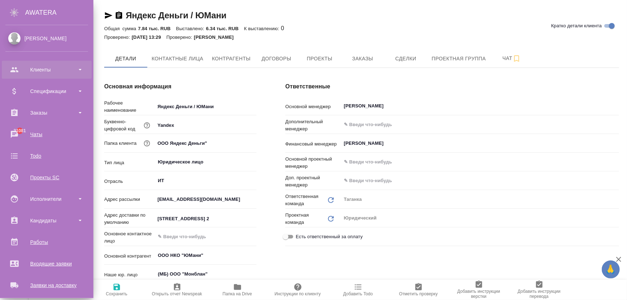
click at [39, 70] on div "Клиенты" at bounding box center [46, 69] width 83 height 11
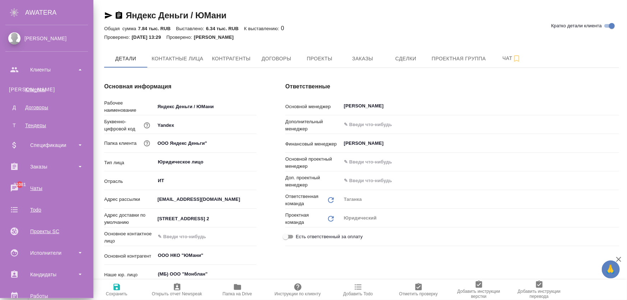
type textarea "x"
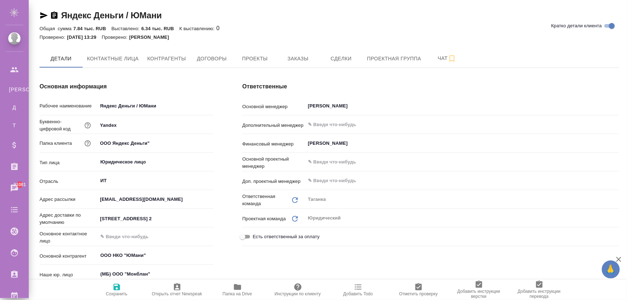
click at [367, 33] on div "Проверено: [DATE] 13:29 Проверено: [PERSON_NAME]" at bounding box center [330, 37] width 580 height 9
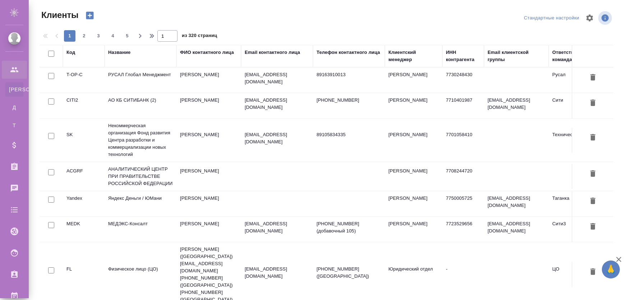
select select "RU"
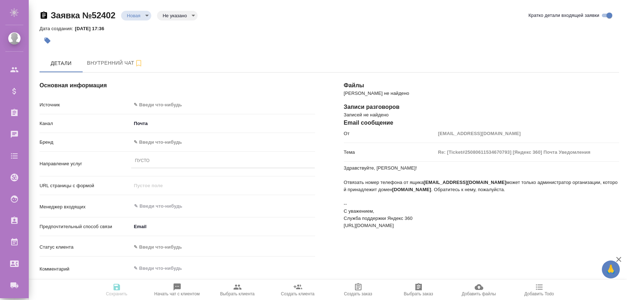
select select "RU"
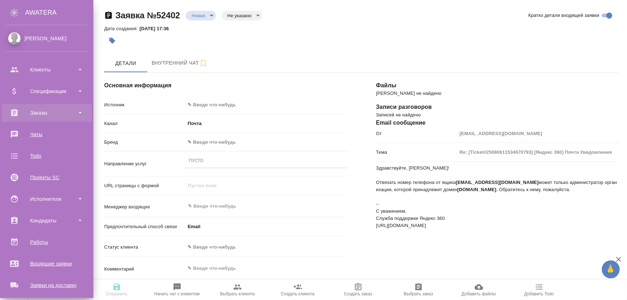
click at [42, 117] on div "Заказы" at bounding box center [46, 113] width 83 height 11
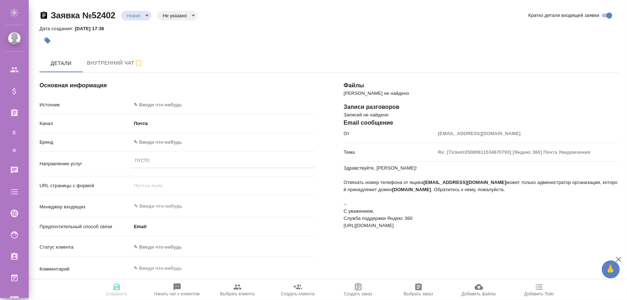
click at [327, 63] on div "Детали Внутренний чат" at bounding box center [330, 63] width 580 height 18
click at [363, 288] on span "Создать заказ" at bounding box center [359, 290] width 52 height 14
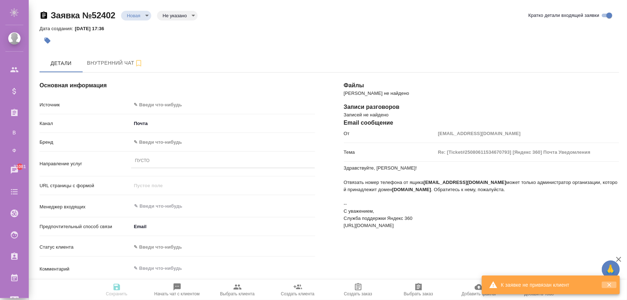
click at [612, 286] on icon "button" at bounding box center [610, 285] width 6 height 6
